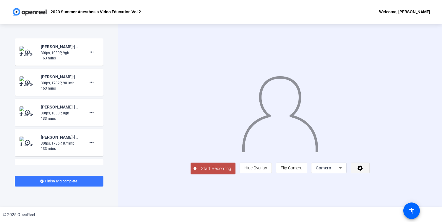
click at [369, 175] on span at bounding box center [360, 168] width 18 height 14
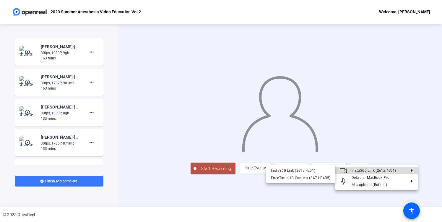
click at [384, 173] on span "Insta360 Link (2e1a:4c01)" at bounding box center [379, 170] width 54 height 7
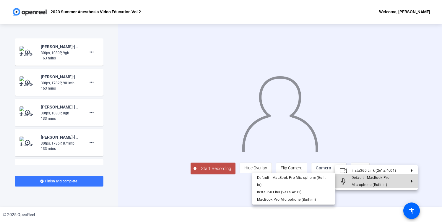
click at [381, 183] on span "Default - MacBook Pro Microphone (Built-in)" at bounding box center [371, 180] width 38 height 11
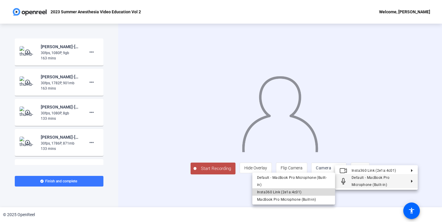
click at [316, 193] on span "Insta360 Link (2e1a:4c01)" at bounding box center [293, 191] width 73 height 7
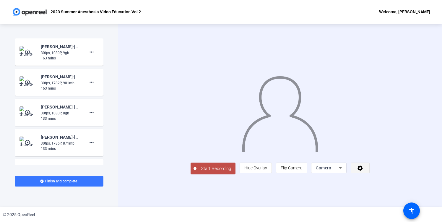
click at [363, 171] on icon at bounding box center [359, 167] width 5 height 5
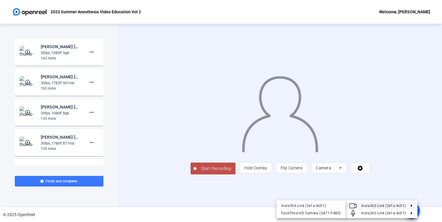
click at [272, 197] on div at bounding box center [221, 111] width 442 height 222
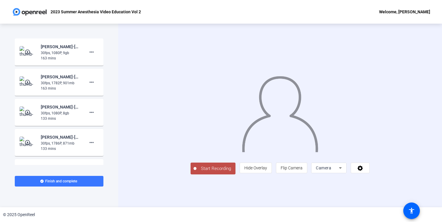
click at [344, 171] on icon at bounding box center [340, 167] width 7 height 7
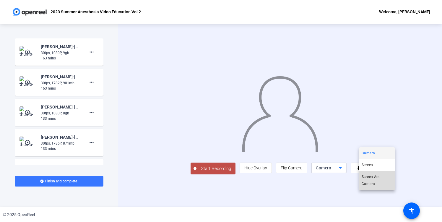
click at [382, 181] on span "Screen And Camera" at bounding box center [377, 180] width 31 height 14
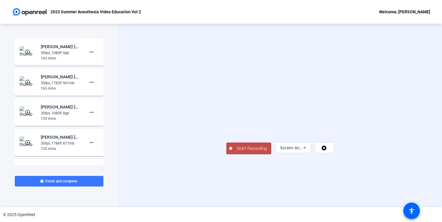
click at [226, 154] on button "Start Recording" at bounding box center [248, 148] width 45 height 12
